Goal: Communication & Community: Share content

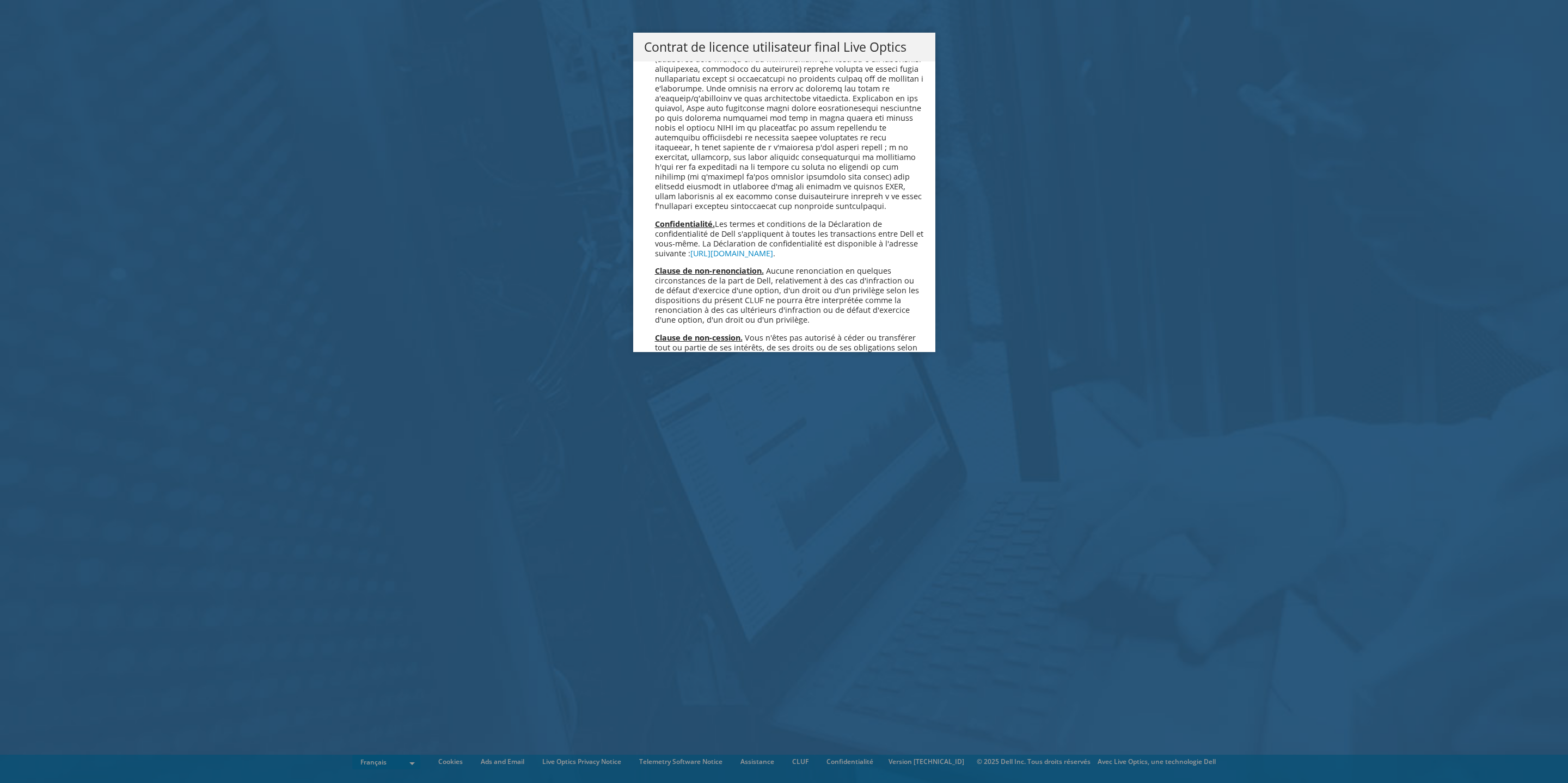
scroll to position [4790, 0]
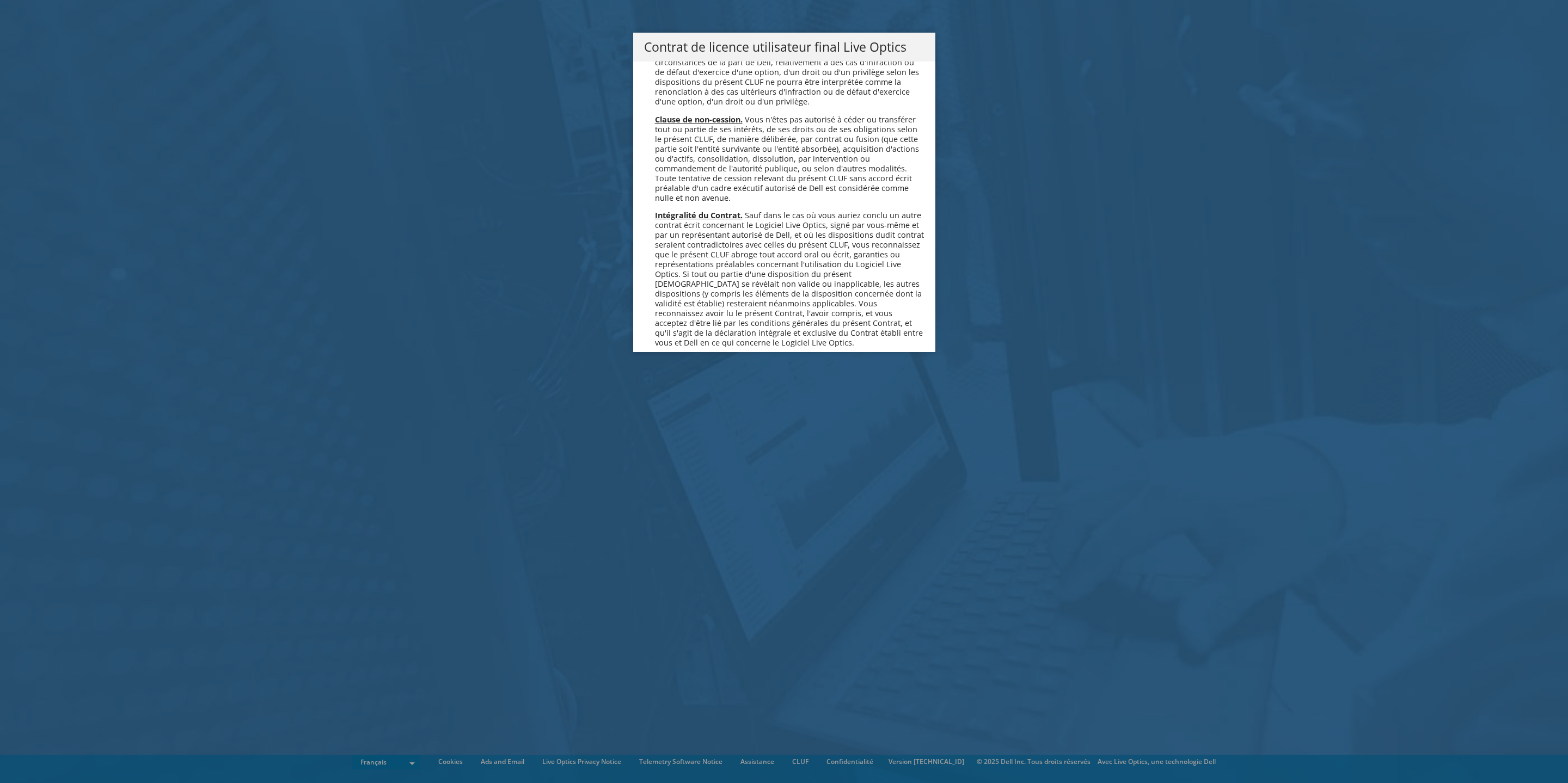
click at [682, 395] on link "Accepter" at bounding box center [677, 408] width 65 height 26
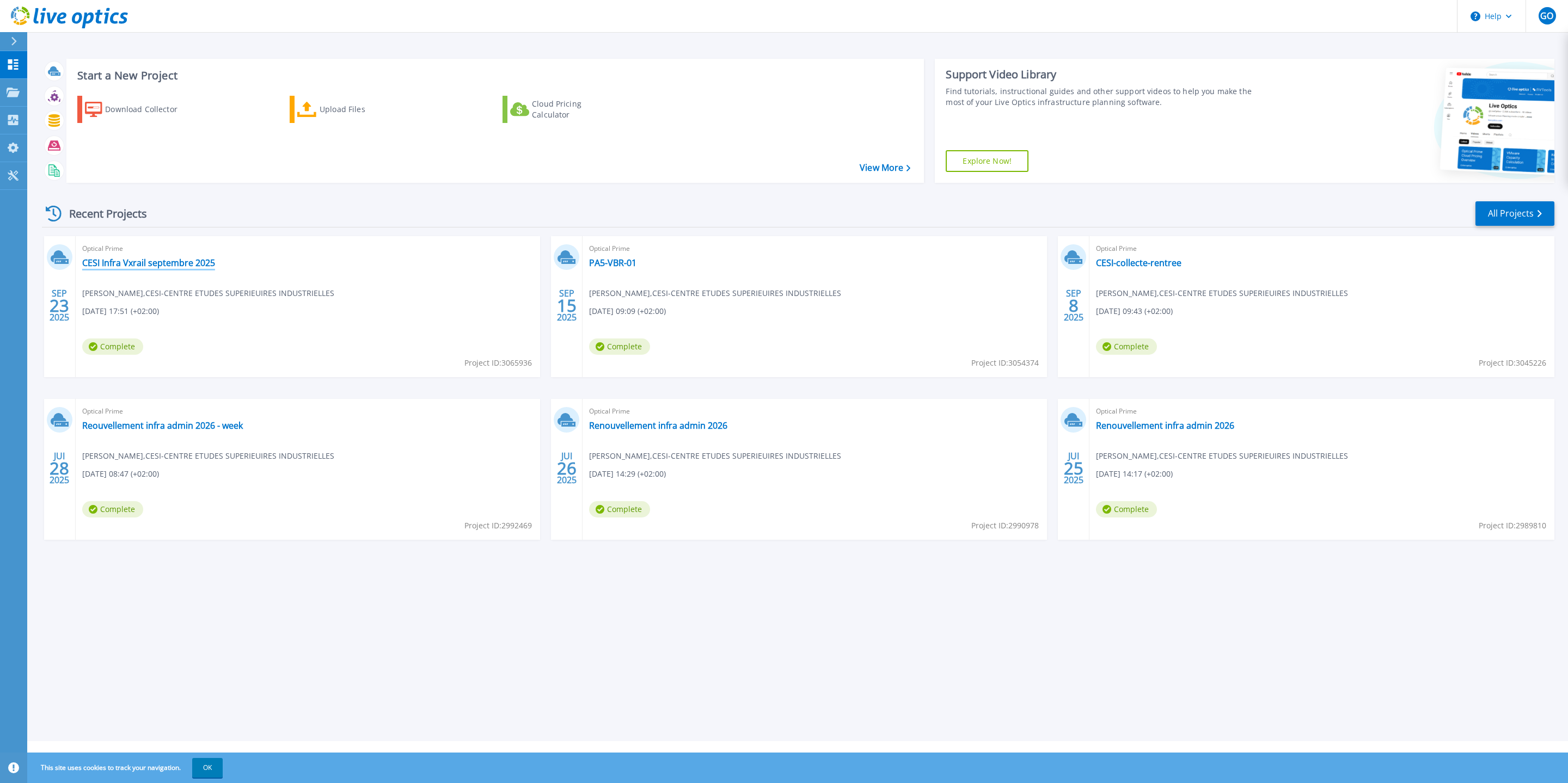
click at [137, 264] on link "CESI Infra Vxrail septembre 2025" at bounding box center [149, 263] width 133 height 11
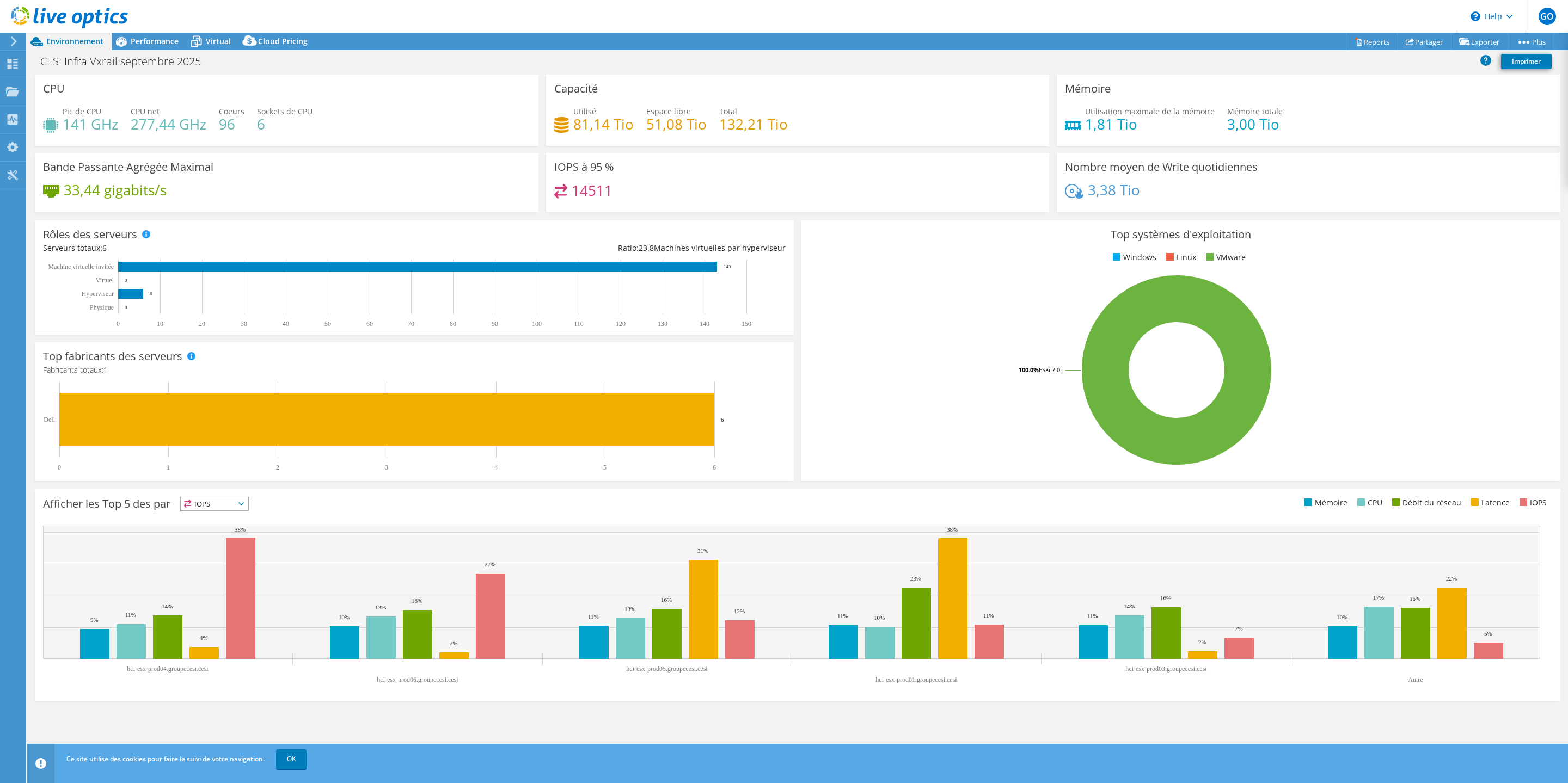
select select "USD"
click at [1428, 45] on link "Partager" at bounding box center [1424, 41] width 54 height 17
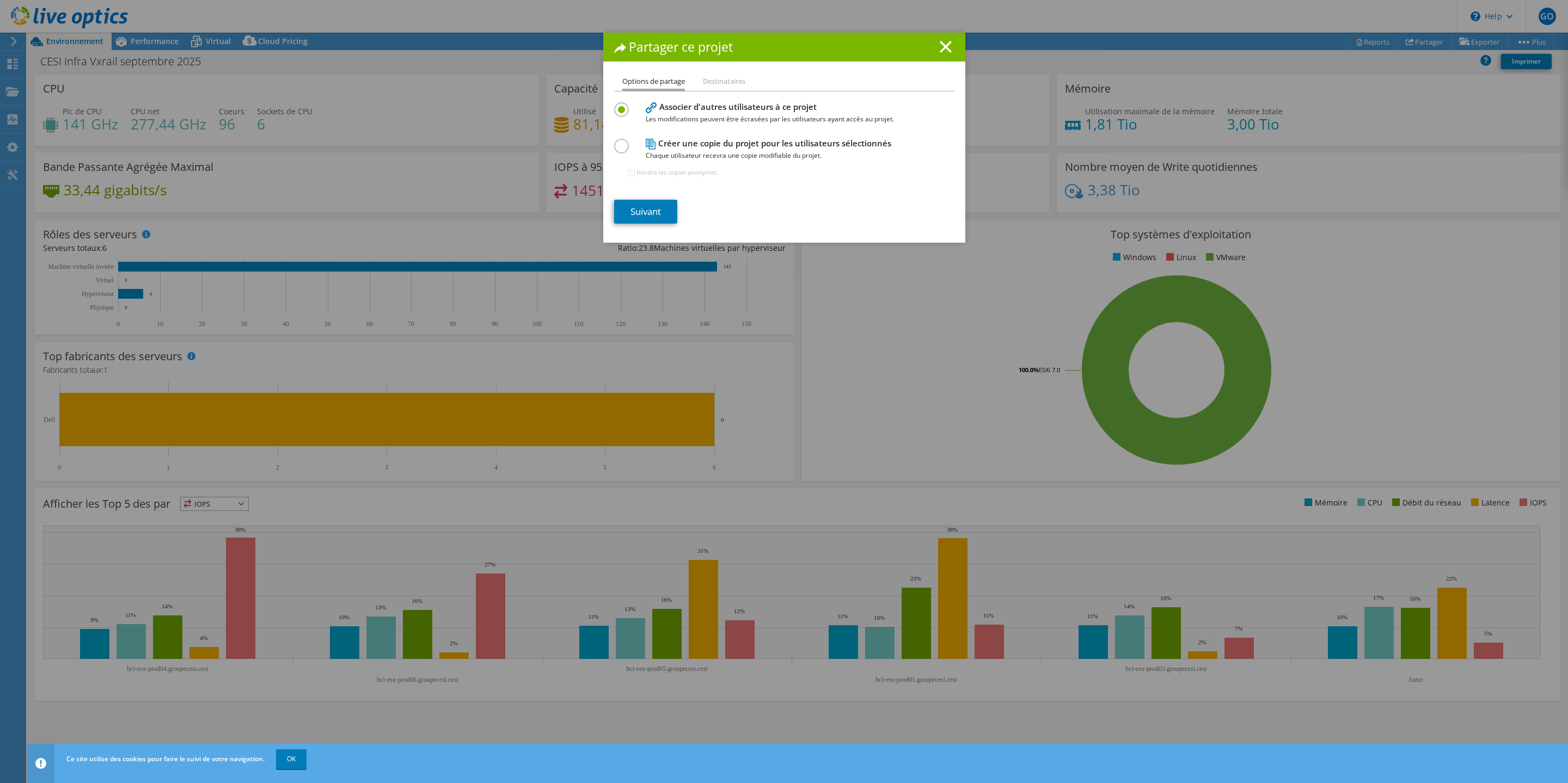
click at [699, 143] on h4 "Créer une copie du projet pour les utilisateurs sélectionnés Chaque utilisateur…" at bounding box center [782, 150] width 272 height 24
click at [622, 142] on label at bounding box center [623, 140] width 19 height 2
click at [0, 0] on input "radio" at bounding box center [0, 0] width 0 height 0
click at [653, 213] on link "Suivant" at bounding box center [645, 211] width 63 height 24
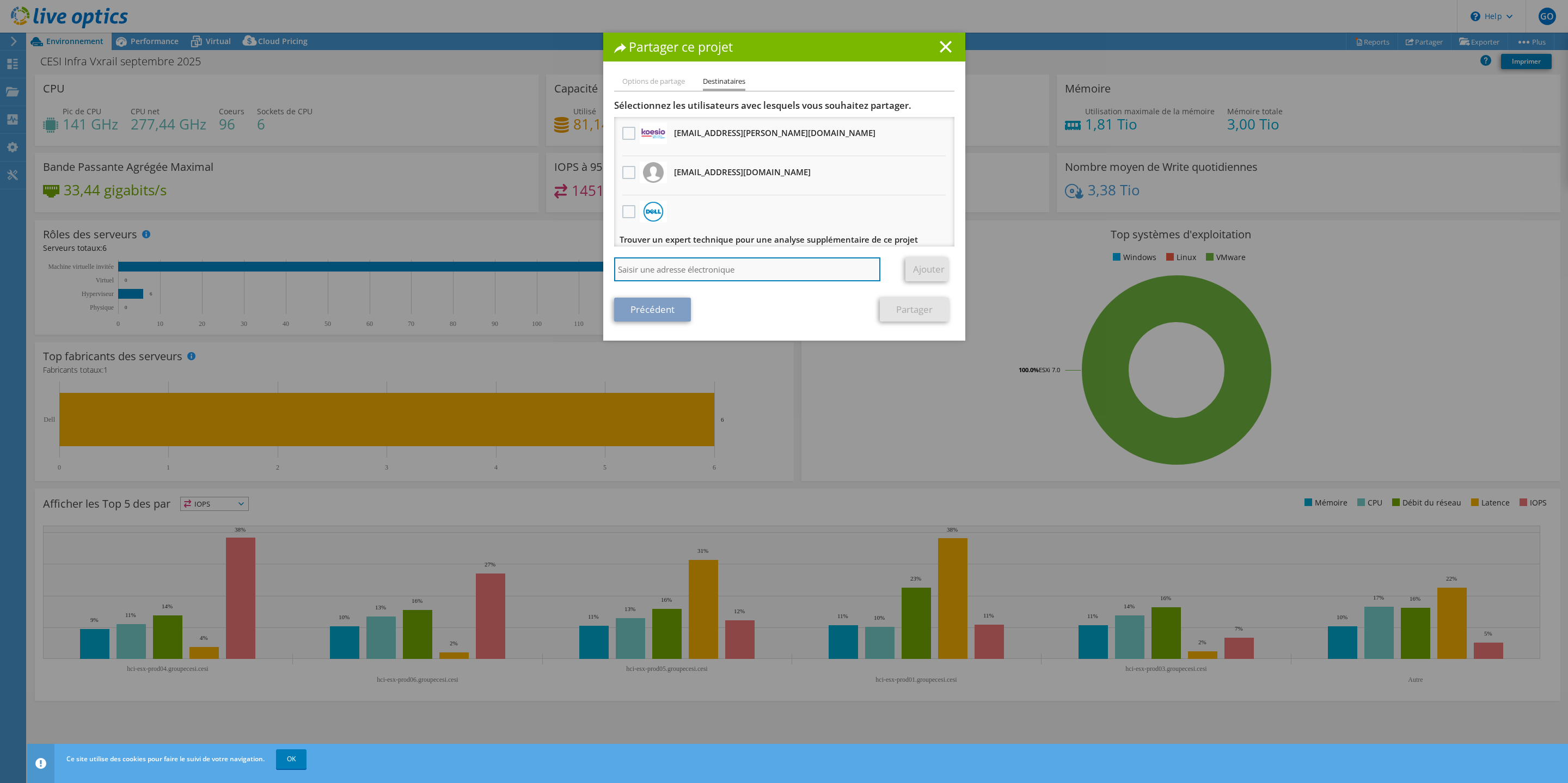
click at [662, 273] on input "search" at bounding box center [747, 269] width 267 height 24
paste input "[PERSON_NAME] <[PERSON_NAME][EMAIL_ADDRESS][PERSON_NAME][DOMAIN_NAME]>"
drag, startPoint x: 689, startPoint y: 270, endPoint x: 587, endPoint y: 269, distance: 102.0
click at [614, 267] on input "[PERSON_NAME] <[PERSON_NAME][EMAIL_ADDRESS][PERSON_NAME][DOMAIN_NAME]>" at bounding box center [747, 269] width 267 height 24
click at [764, 269] on input "[PERSON_NAME][EMAIL_ADDRESS][PERSON_NAME][DOMAIN_NAME]>" at bounding box center [747, 269] width 267 height 24
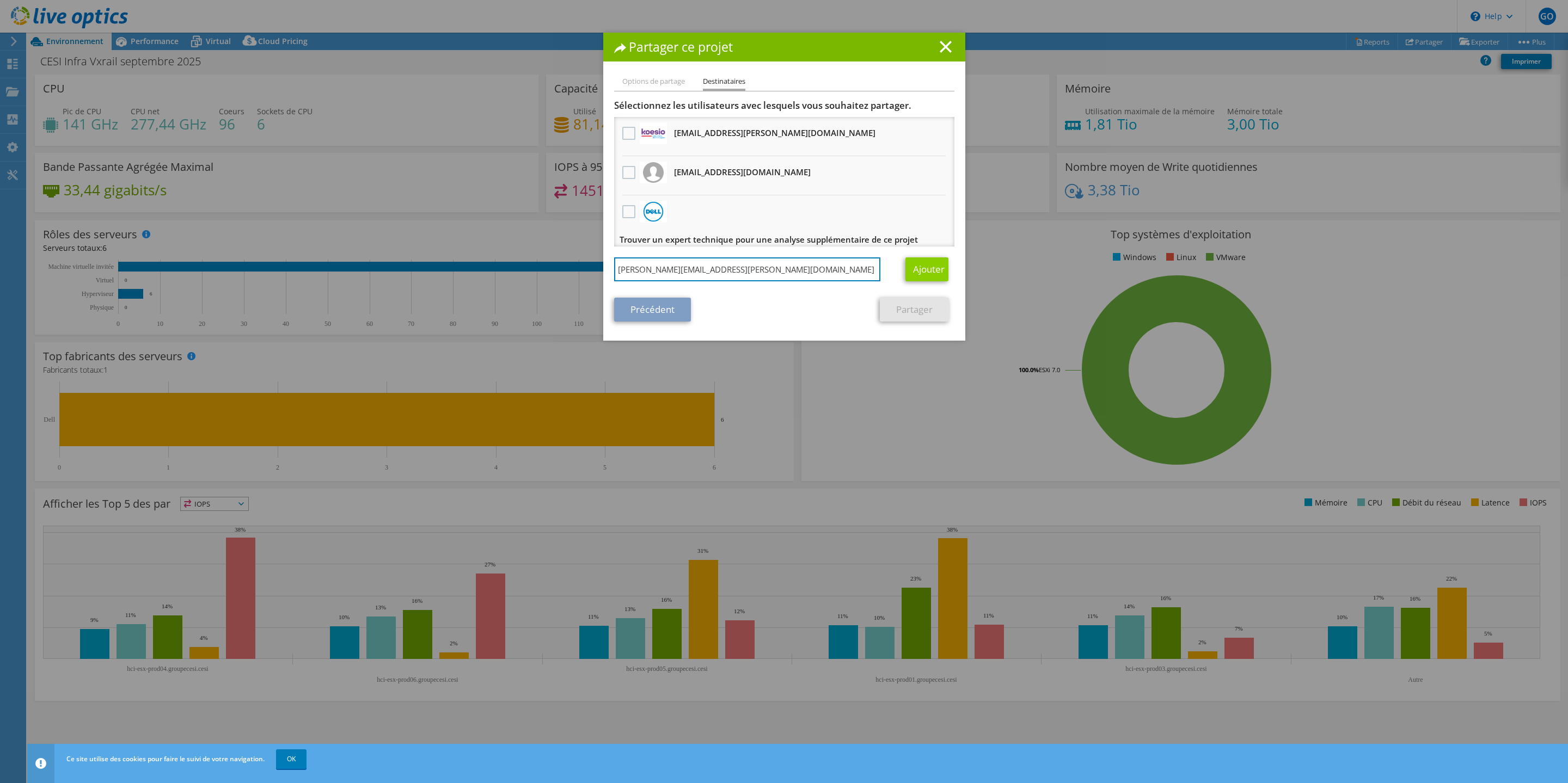
type input "[PERSON_NAME][EMAIL_ADDRESS][PERSON_NAME][DOMAIN_NAME]"
click at [923, 269] on link "Ajouter" at bounding box center [927, 269] width 43 height 24
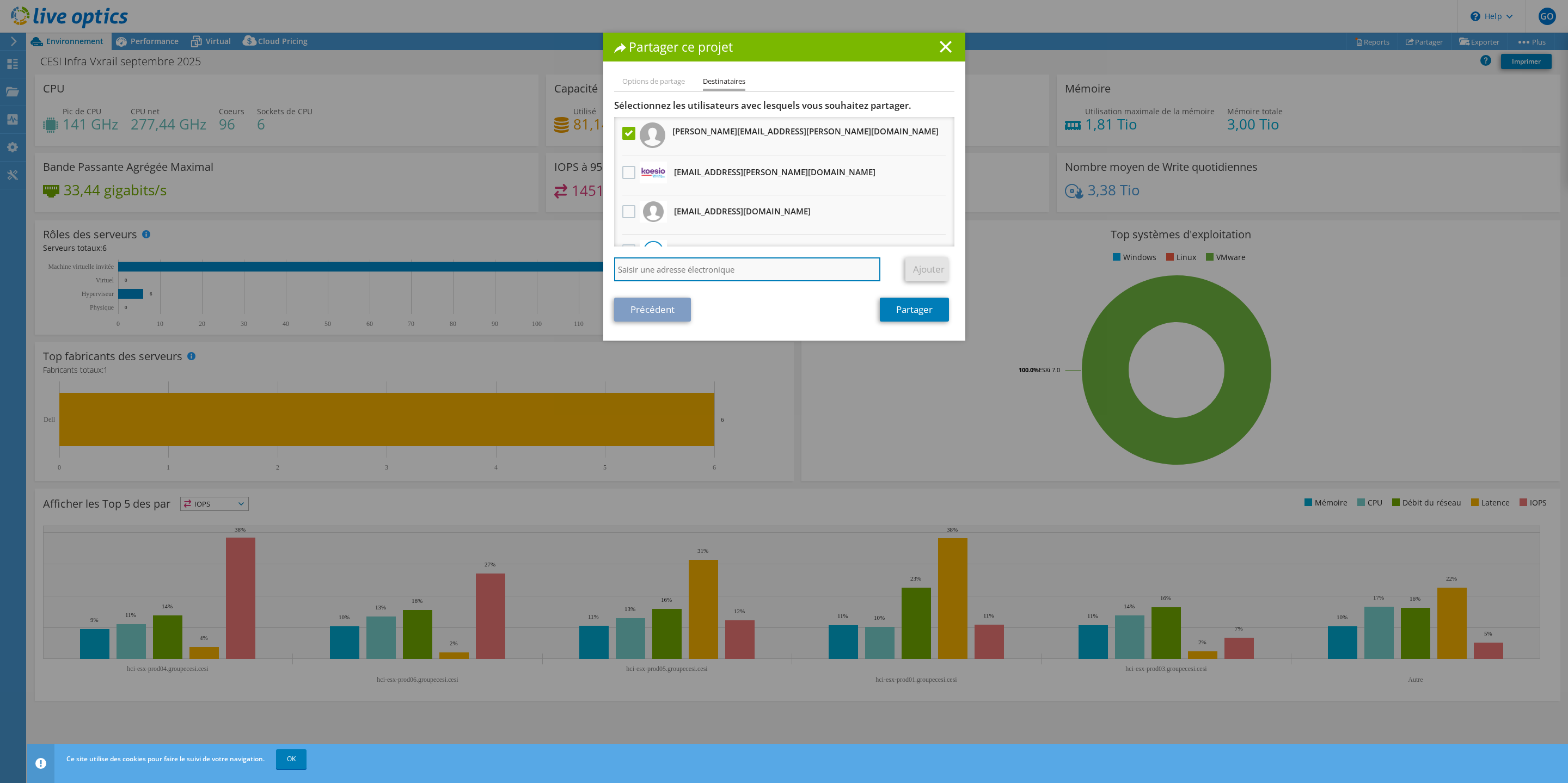
click at [675, 277] on input "search" at bounding box center [747, 269] width 267 height 24
paste input "[PERSON_NAME] <[PERSON_NAME][EMAIL_ADDRESS][DOMAIN_NAME]>"
drag, startPoint x: 677, startPoint y: 270, endPoint x: 625, endPoint y: 267, distance: 52.1
click at [625, 267] on input "[PERSON_NAME] <[PERSON_NAME][EMAIL_ADDRESS][DOMAIN_NAME]>" at bounding box center [747, 269] width 267 height 24
click at [757, 269] on input "[EMAIL_ADDRESS][DOMAIN_NAME]>" at bounding box center [747, 269] width 267 height 24
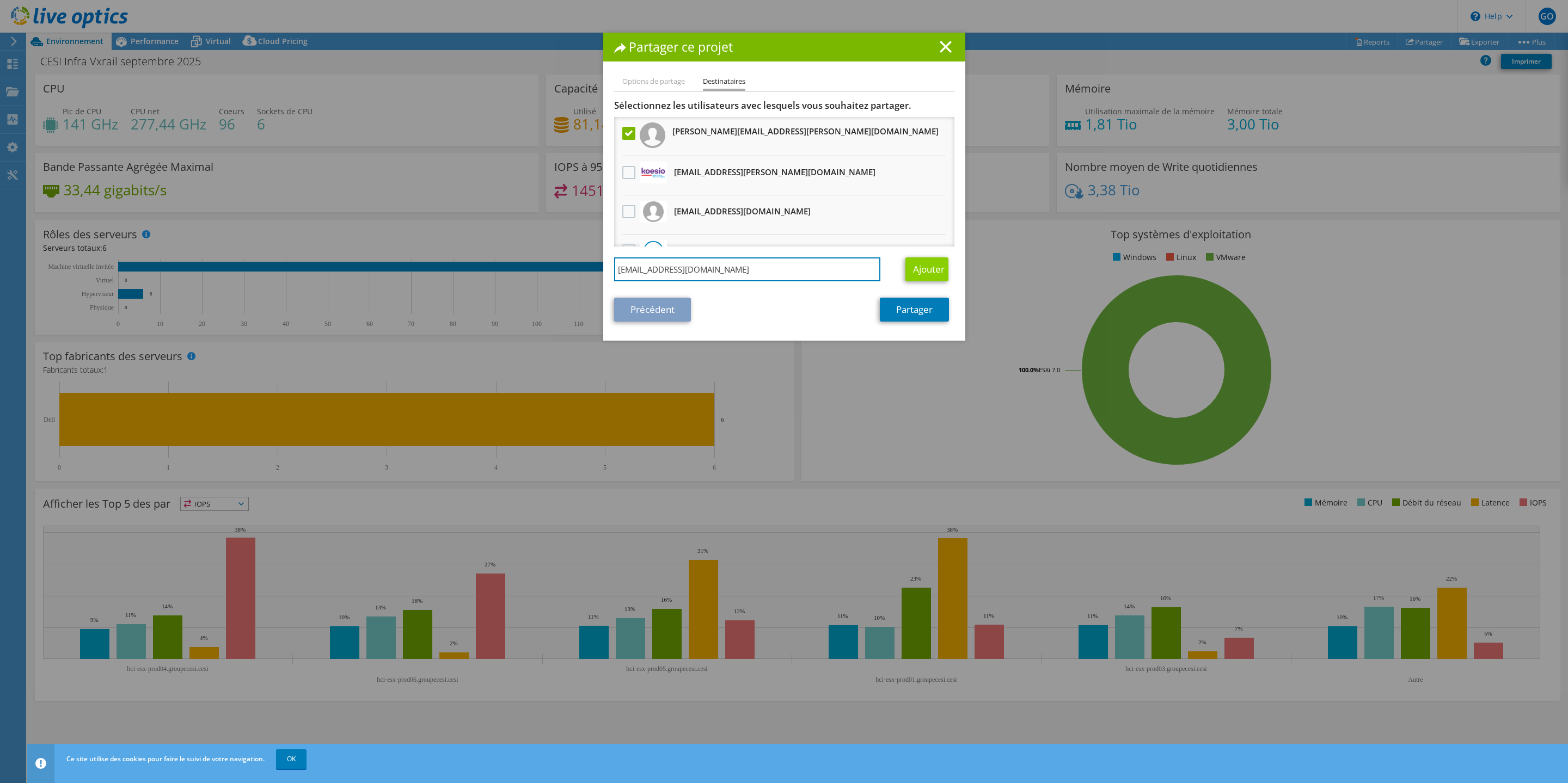
type input "[EMAIL_ADDRESS][DOMAIN_NAME]"
click at [920, 270] on link "Ajouter" at bounding box center [927, 269] width 43 height 24
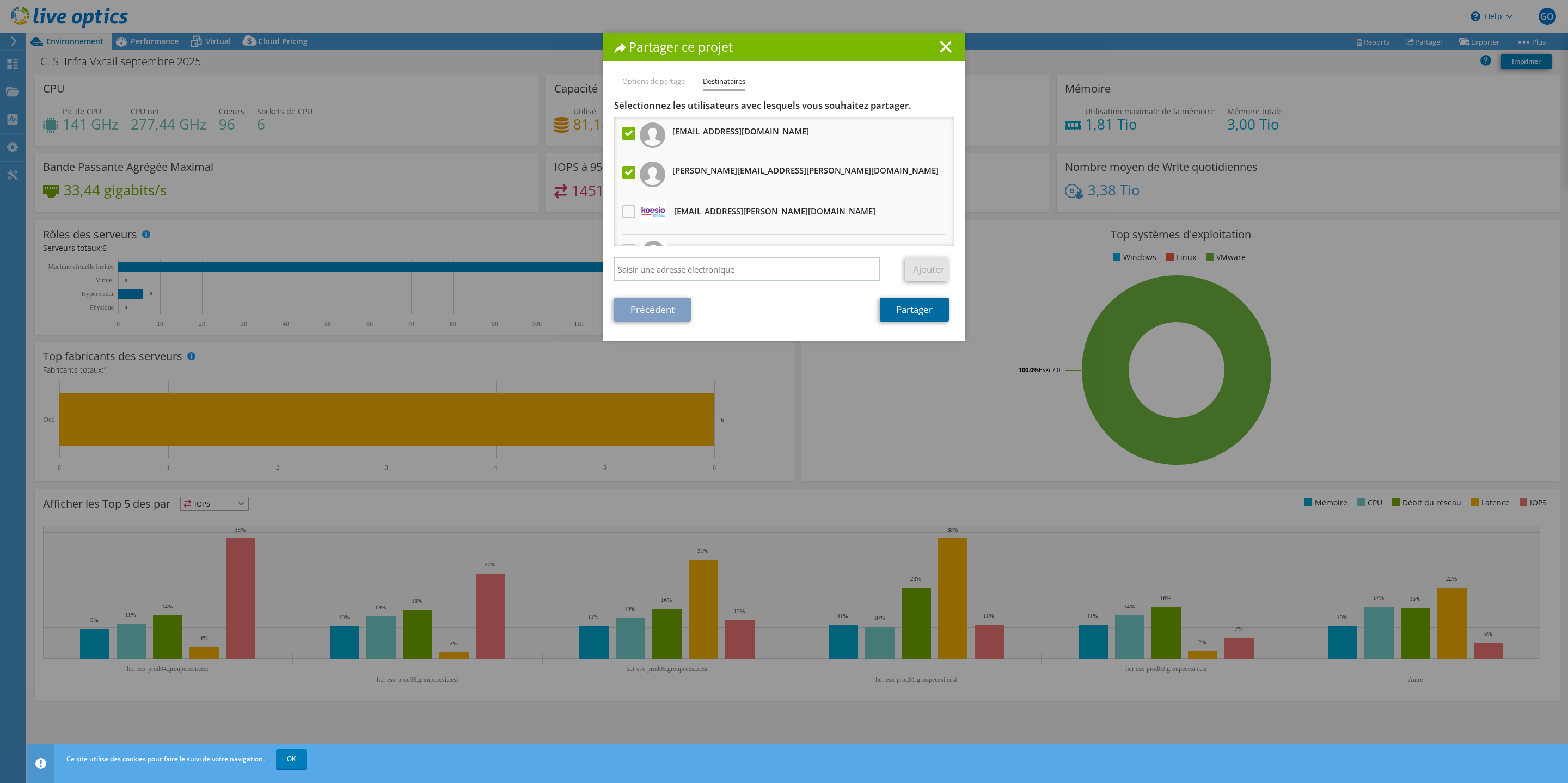
click at [906, 313] on link "Partager" at bounding box center [914, 309] width 69 height 24
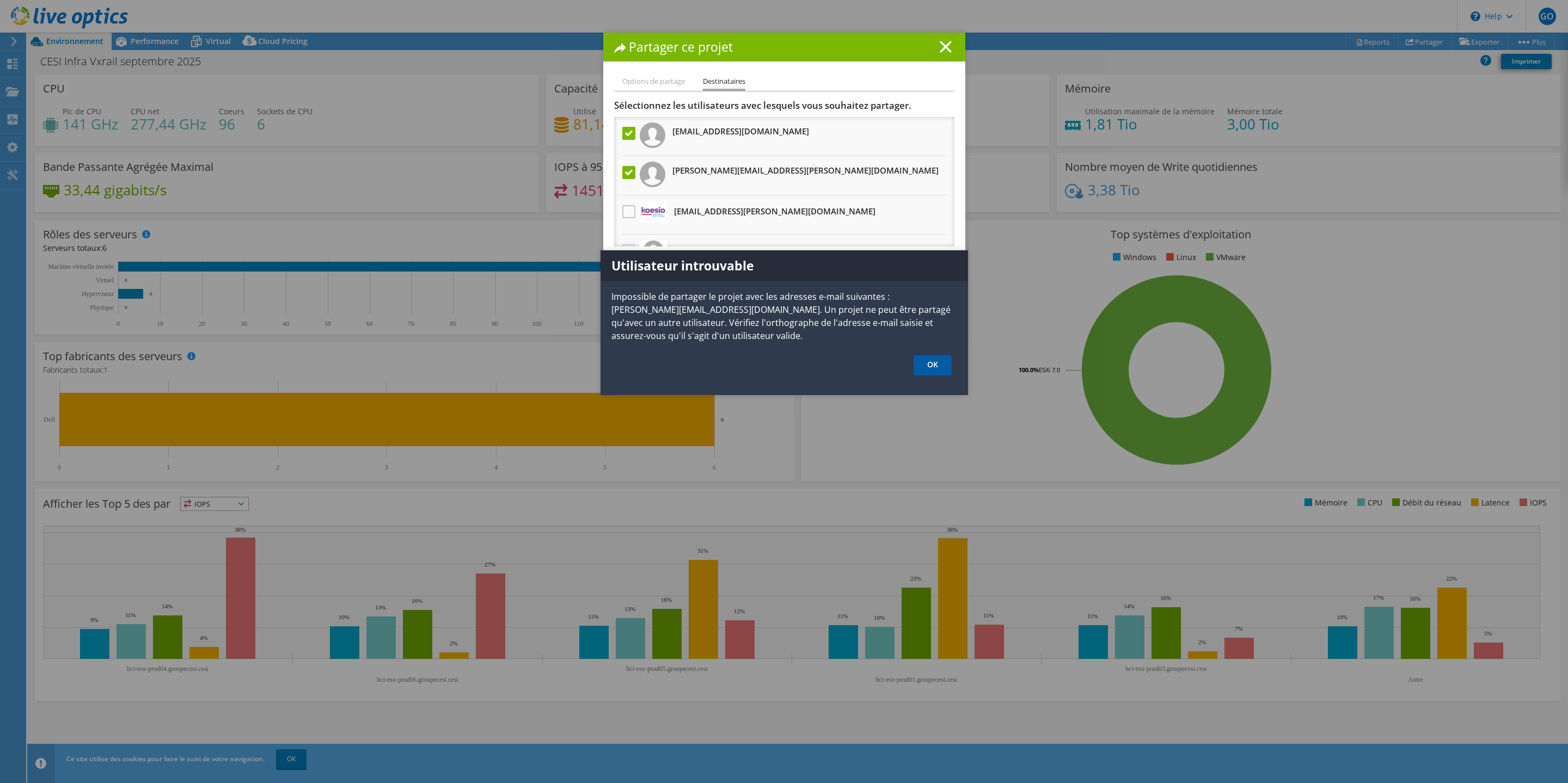
click at [931, 367] on link "OK" at bounding box center [932, 365] width 38 height 20
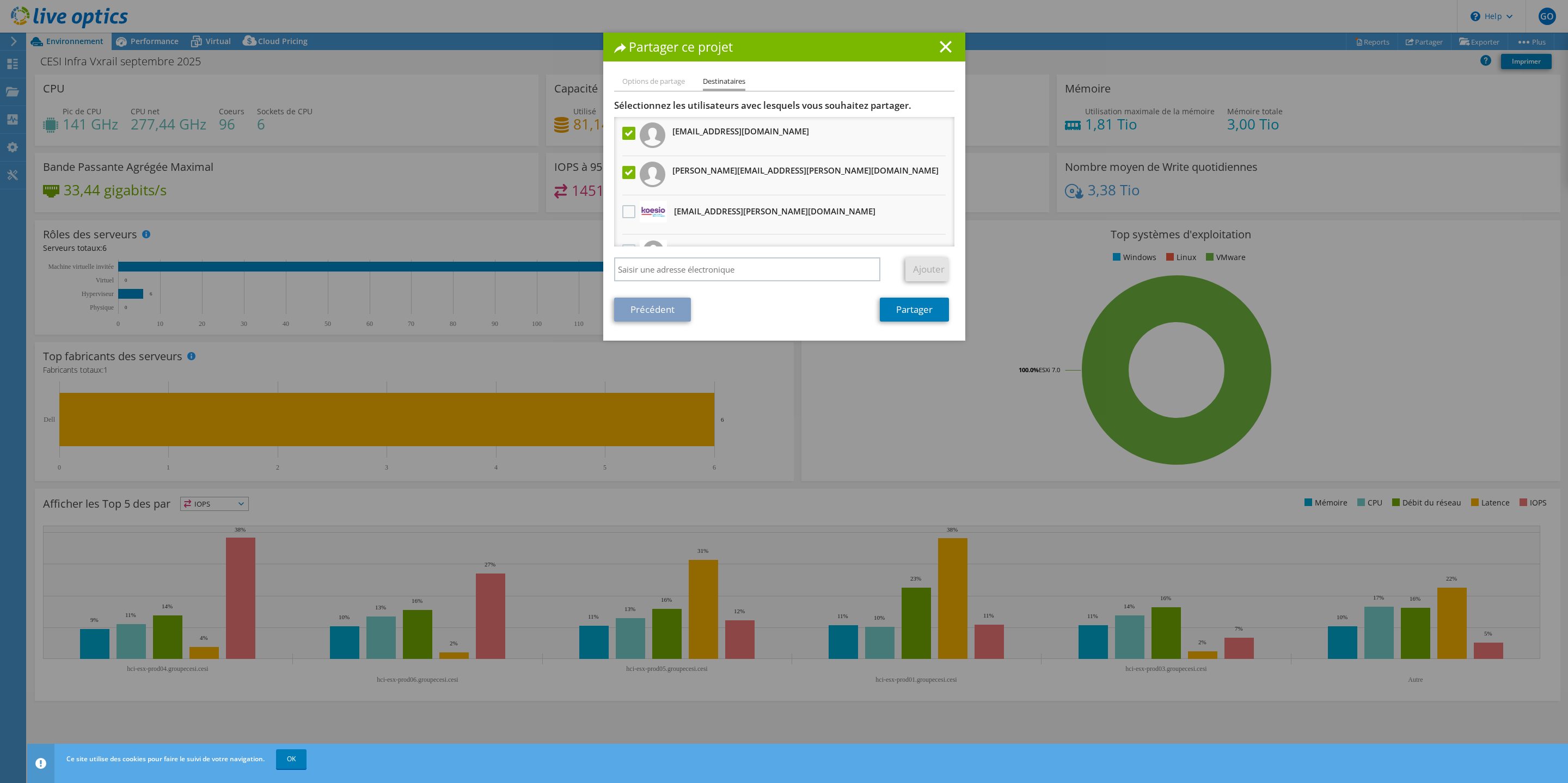
click at [625, 131] on label at bounding box center [630, 133] width 16 height 13
click at [0, 0] on input "checkbox" at bounding box center [0, 0] width 0 height 0
click at [666, 267] on input "search" at bounding box center [747, 269] width 267 height 24
paste input "[PERSON_NAME] <[PERSON_NAME][EMAIL_ADDRESS][DOMAIN_NAME]>"
drag, startPoint x: 673, startPoint y: 269, endPoint x: 621, endPoint y: 265, distance: 52.2
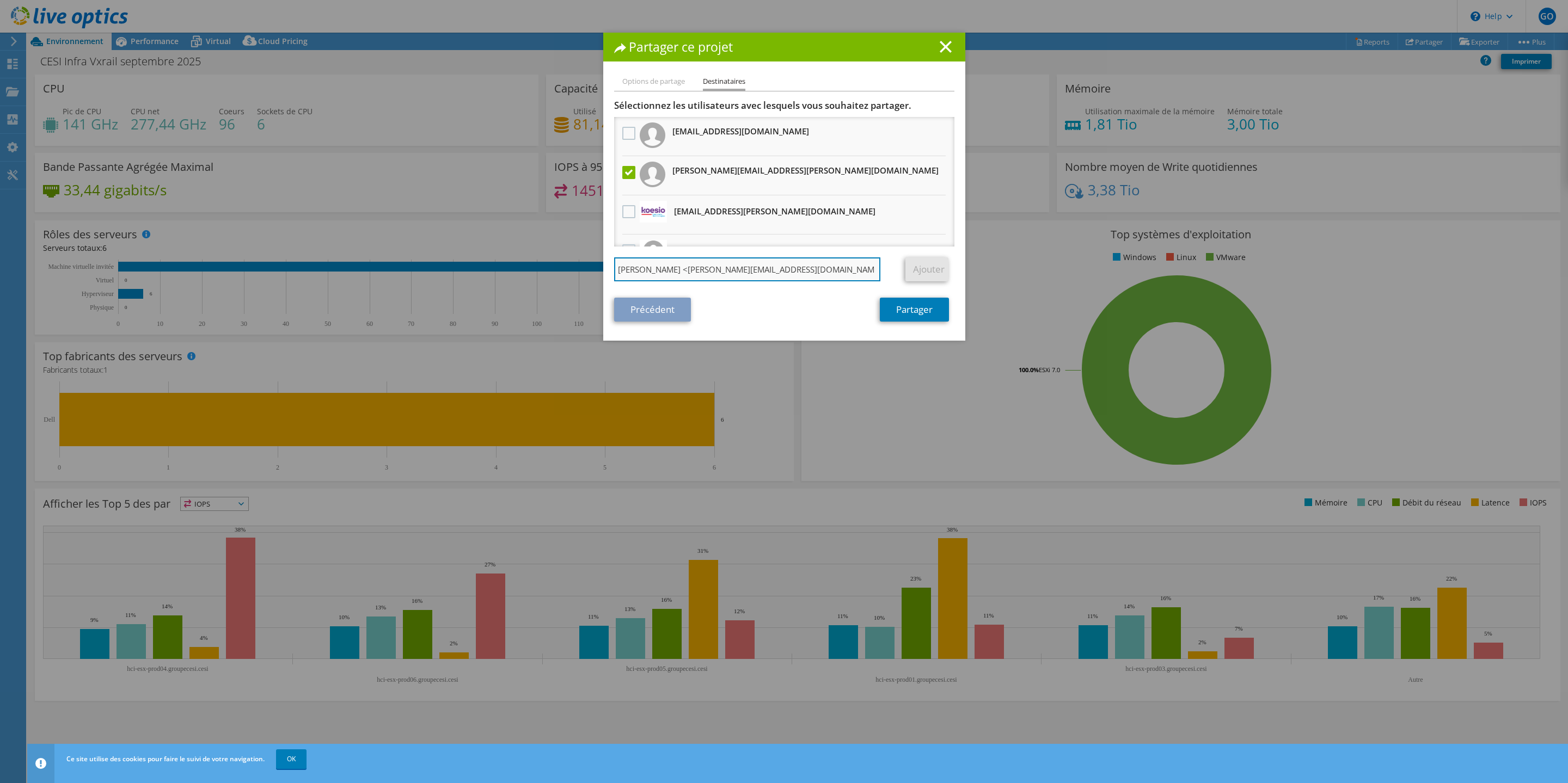
click at [621, 265] on input "[PERSON_NAME] <[PERSON_NAME][EMAIL_ADDRESS][DOMAIN_NAME]>" at bounding box center [747, 269] width 267 height 24
click at [716, 269] on input "[EMAIL_ADDRESS][DOMAIN_NAME]>" at bounding box center [747, 269] width 267 height 24
type input "[EMAIL_ADDRESS][DOMAIN_NAME]"
click at [926, 267] on link "Ajouter" at bounding box center [927, 269] width 43 height 24
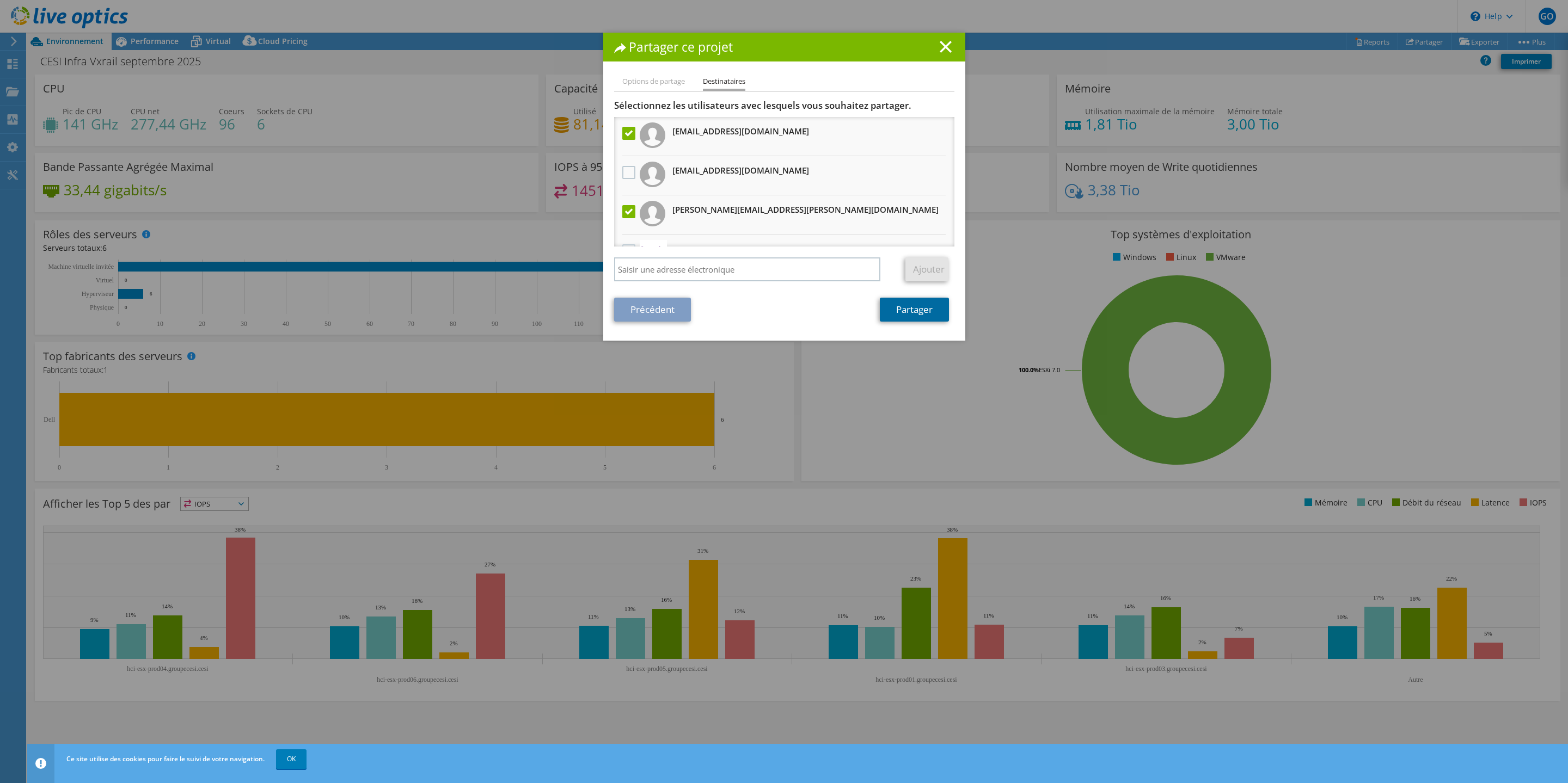
click at [924, 313] on link "Partager" at bounding box center [914, 309] width 69 height 24
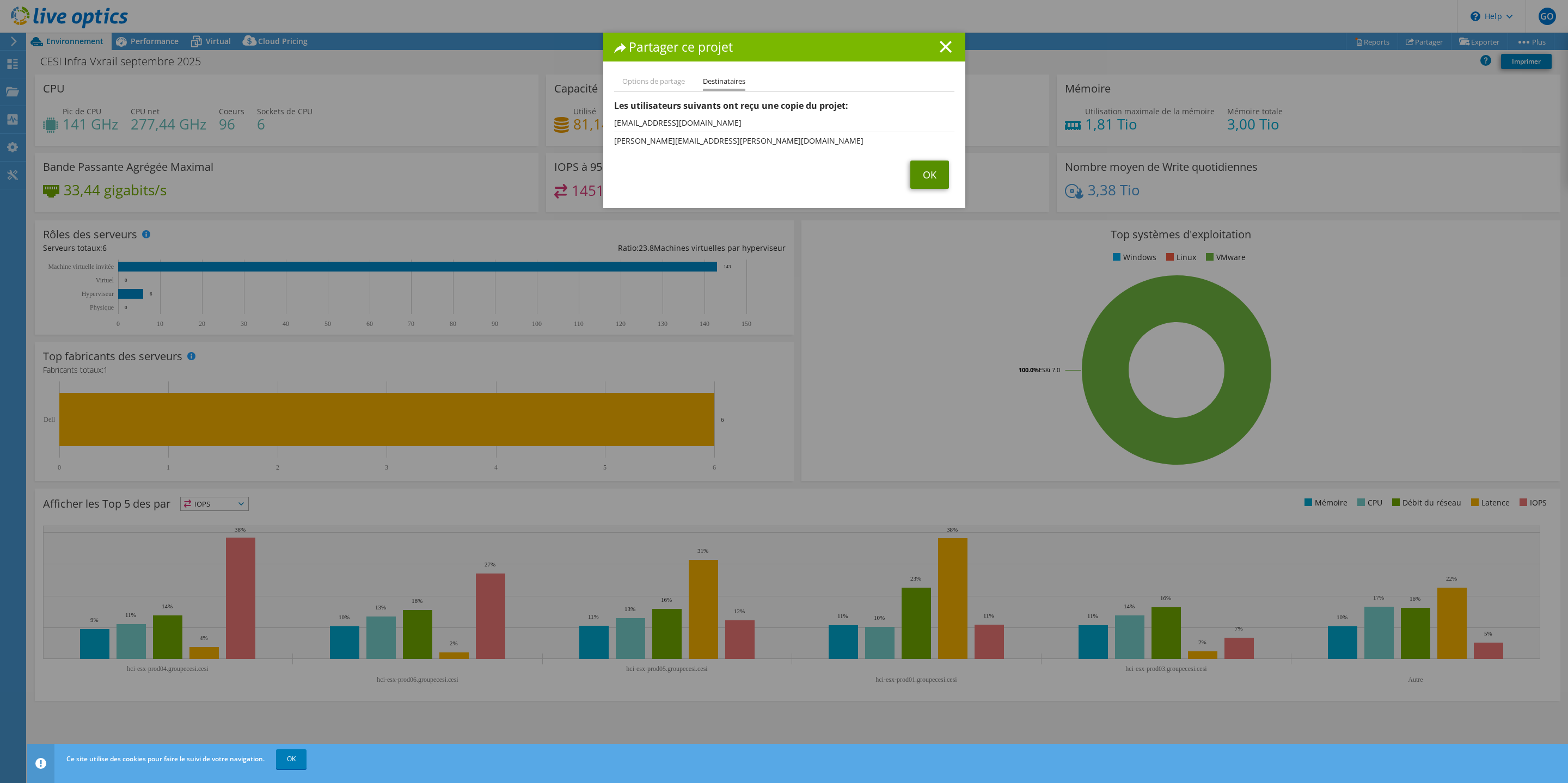
click at [917, 175] on link "OK" at bounding box center [929, 175] width 38 height 28
